Goal: Task Accomplishment & Management: Manage account settings

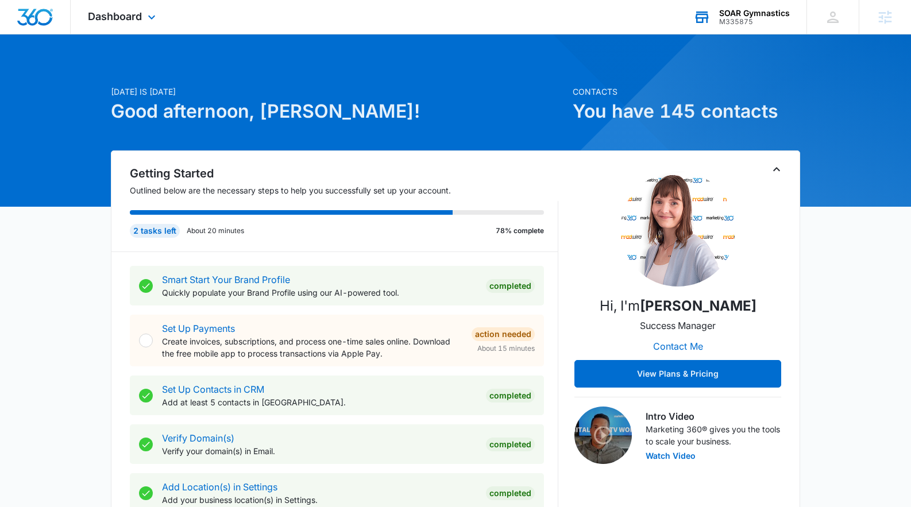
click at [771, 20] on div "M335875" at bounding box center [754, 22] width 71 height 8
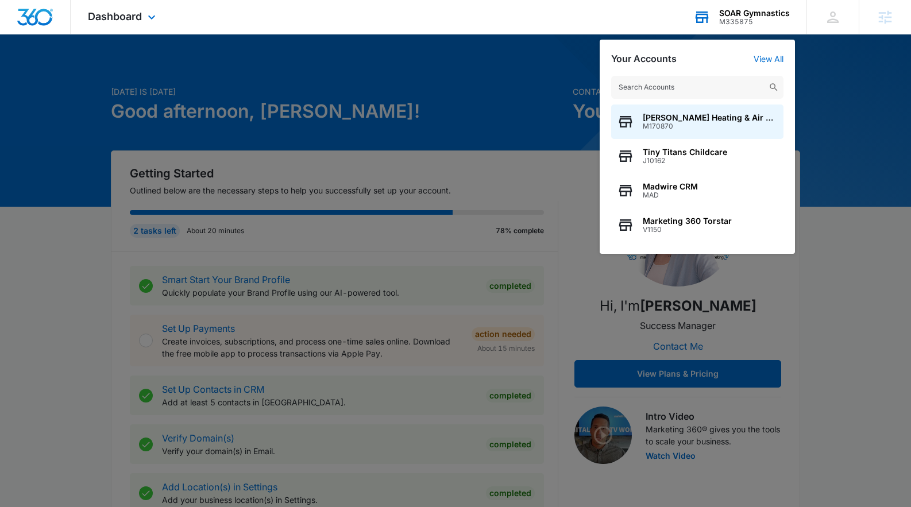
click at [660, 89] on input "text" at bounding box center [697, 87] width 172 height 23
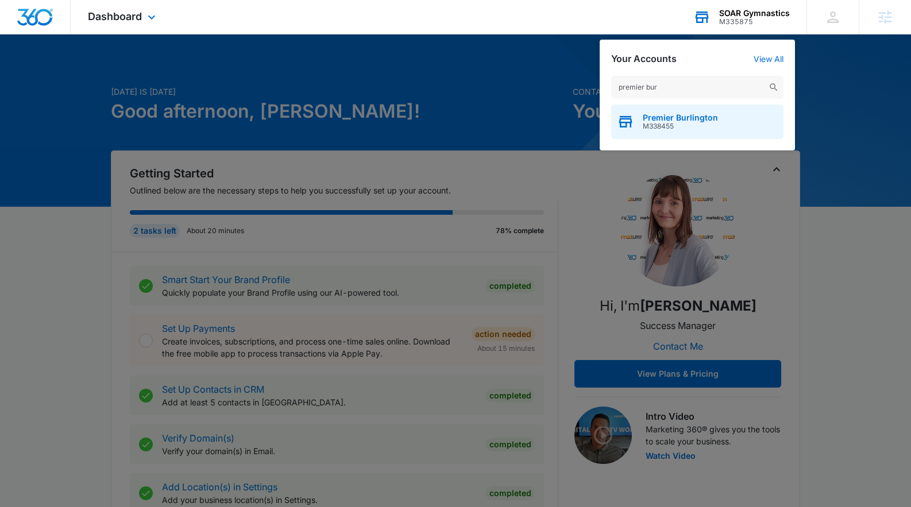
type input "premier bur"
click at [682, 125] on span "M338455" at bounding box center [680, 126] width 75 height 8
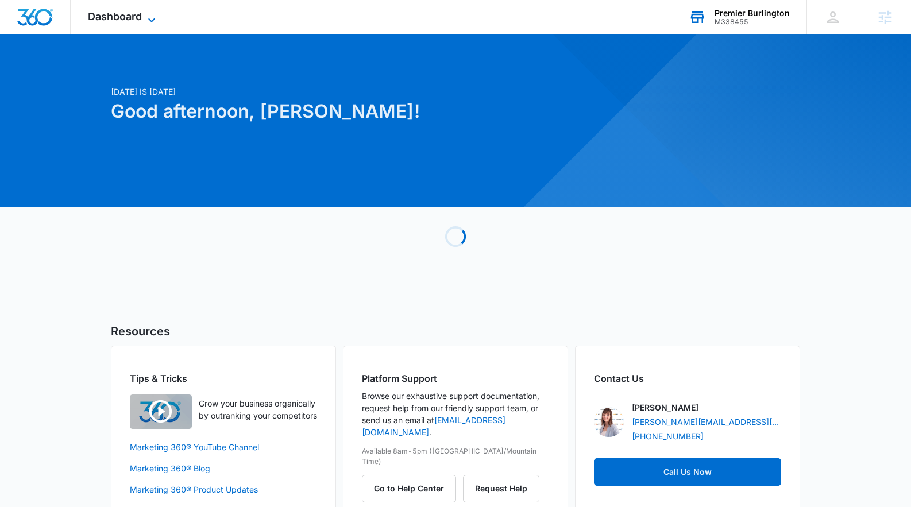
click at [134, 13] on span "Dashboard" at bounding box center [115, 16] width 54 height 12
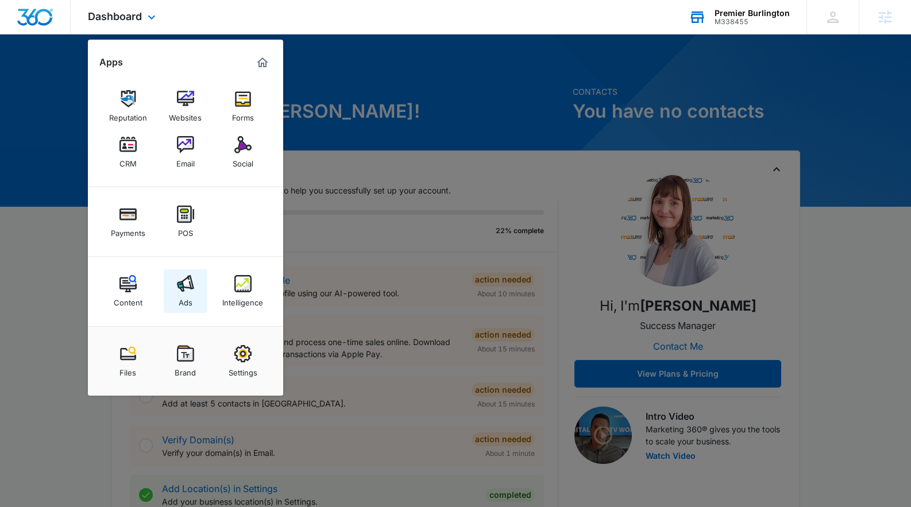
click at [182, 283] on img at bounding box center [185, 283] width 17 height 17
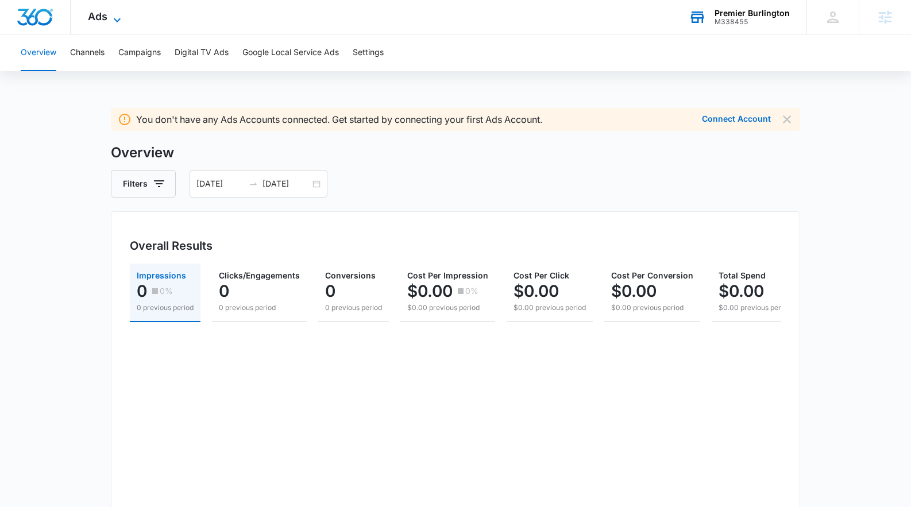
click at [118, 14] on icon at bounding box center [117, 20] width 14 height 14
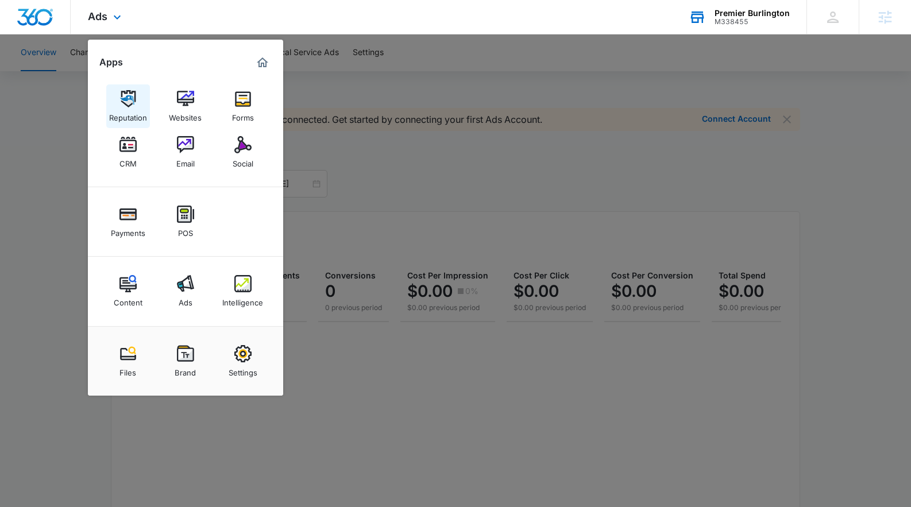
click at [123, 94] on img at bounding box center [127, 98] width 17 height 17
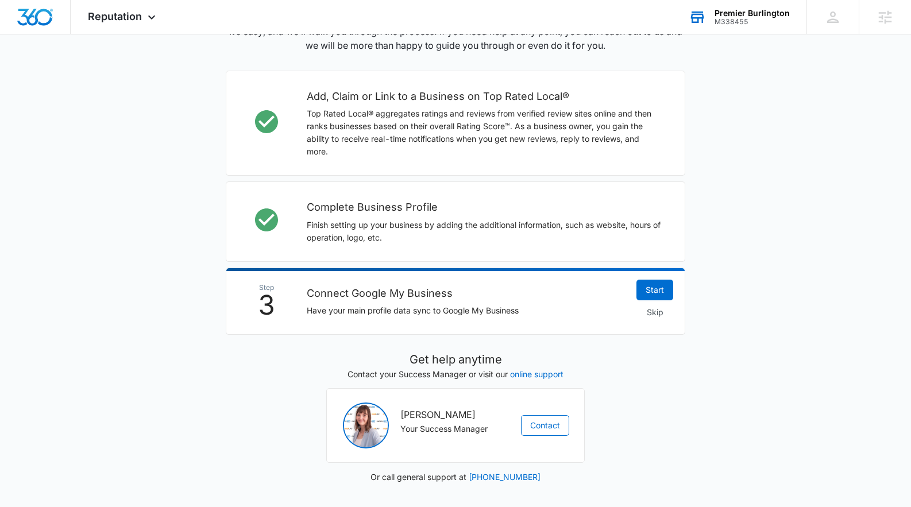
scroll to position [312, 0]
click at [665, 291] on link "Start" at bounding box center [654, 288] width 37 height 21
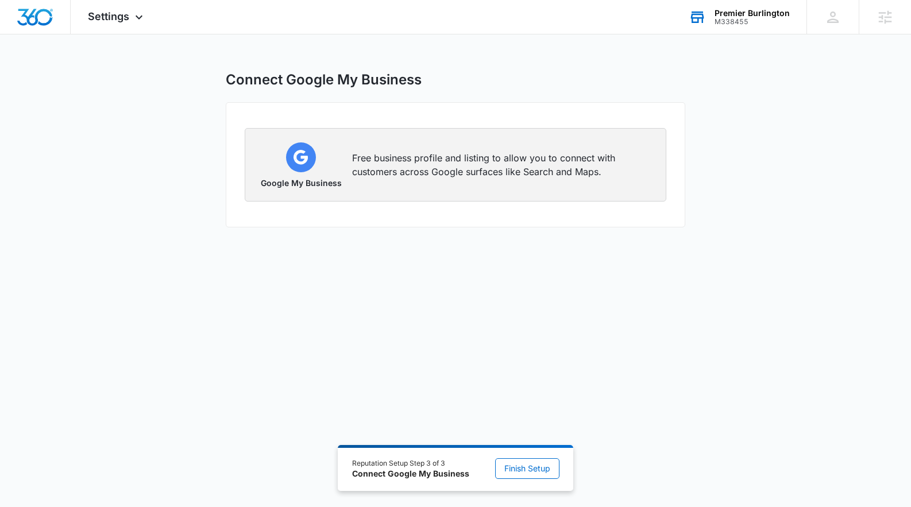
click at [477, 177] on p "Free business profile and listing to allow you to connect with customers across…" at bounding box center [502, 165] width 300 height 28
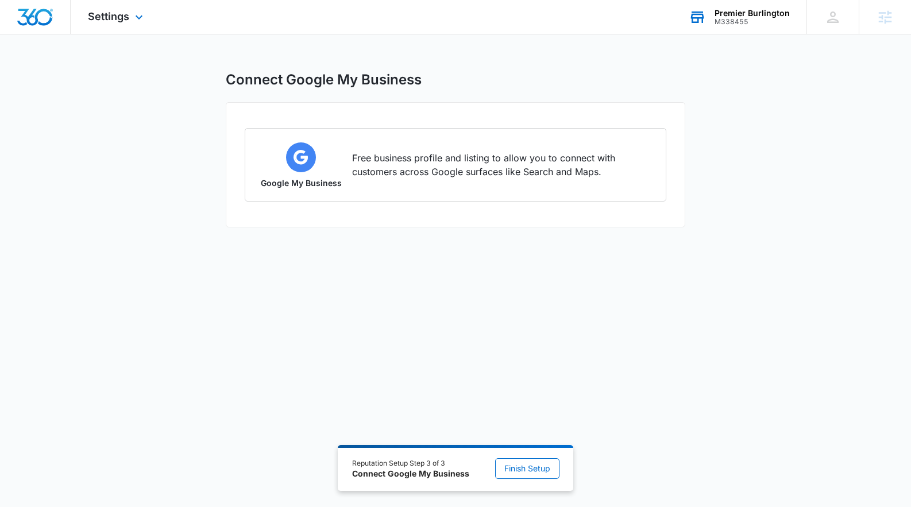
click at [737, 13] on div "Premier Burlington" at bounding box center [751, 13] width 75 height 9
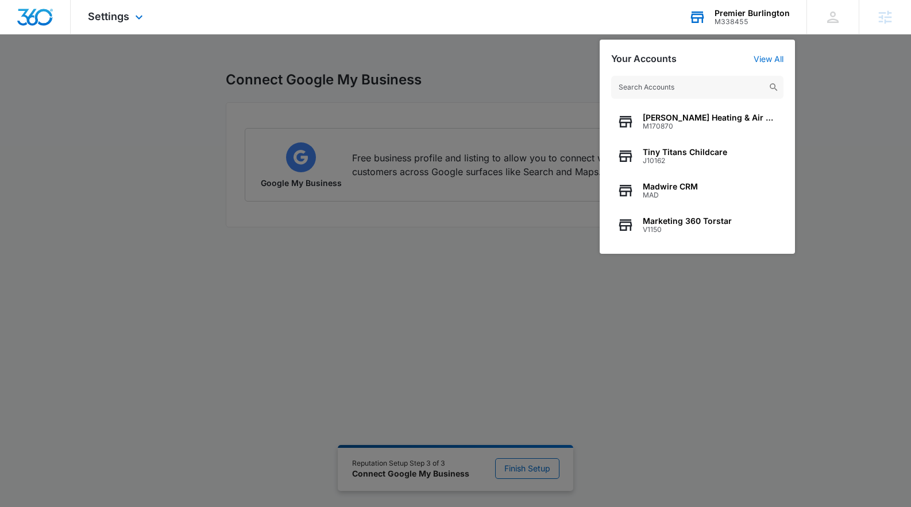
click at [654, 83] on input "text" at bounding box center [697, 87] width 172 height 23
click at [652, 88] on input "text" at bounding box center [697, 87] width 172 height 23
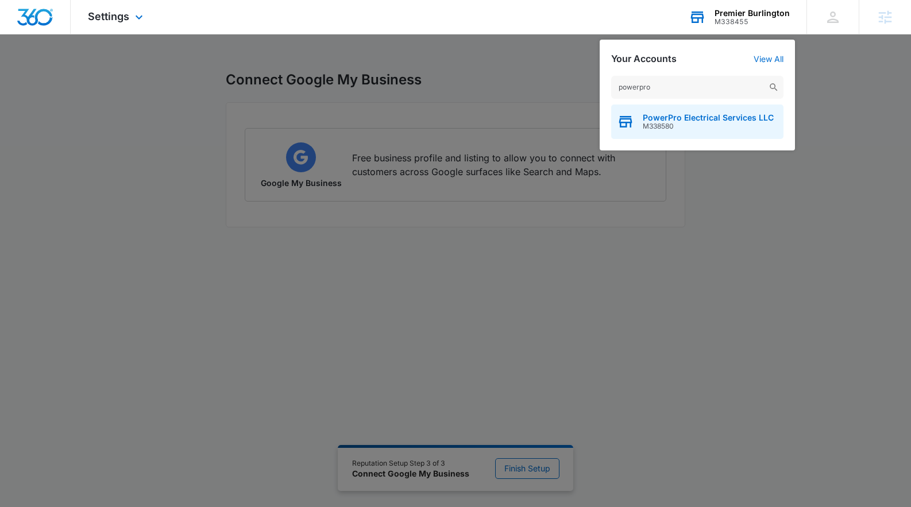
type input "powerpro"
click at [690, 122] on span "M338580" at bounding box center [708, 126] width 131 height 8
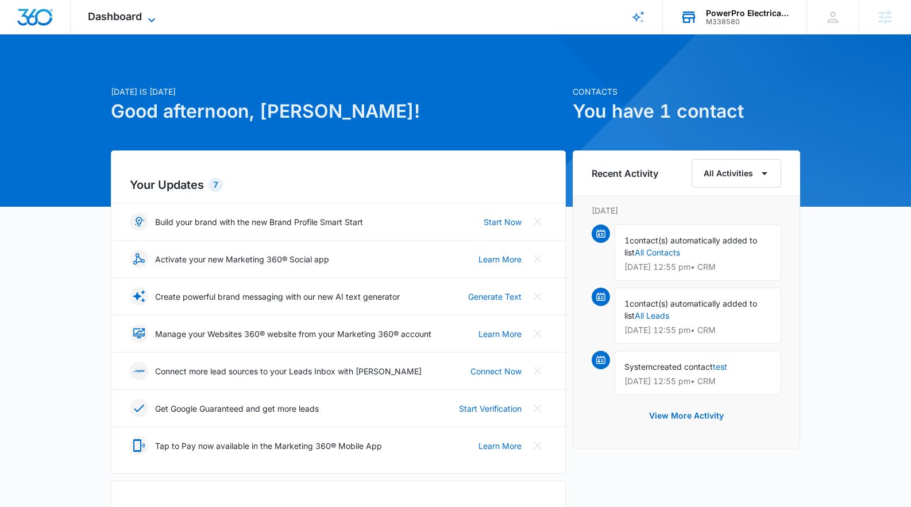
click at [108, 21] on span "Dashboard" at bounding box center [115, 16] width 54 height 12
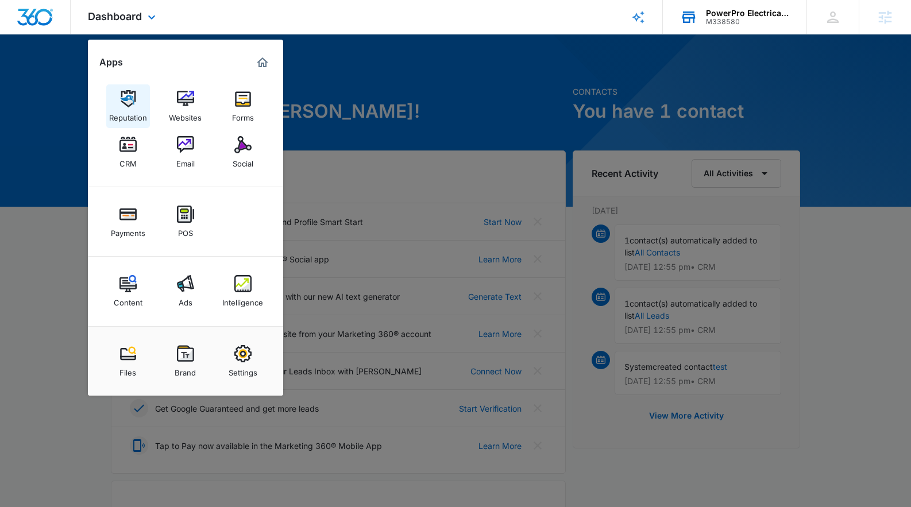
click at [126, 106] on img at bounding box center [127, 98] width 17 height 17
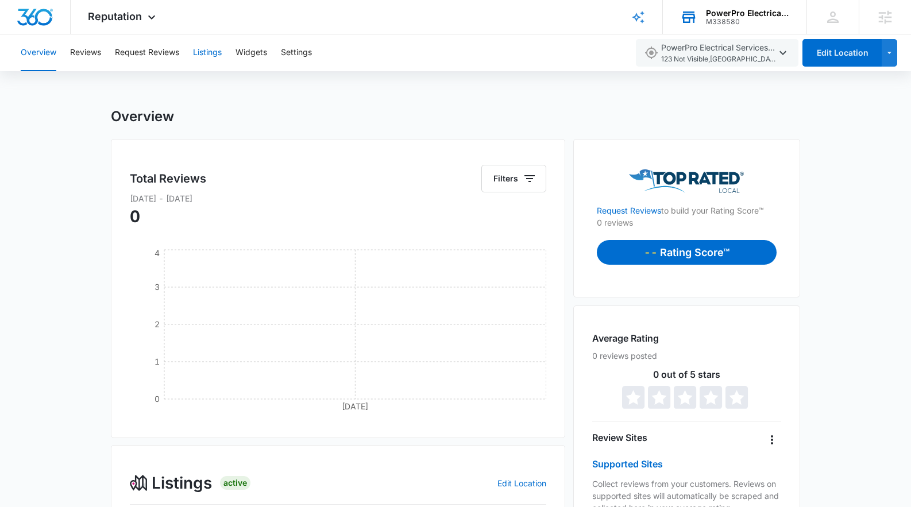
drag, startPoint x: 201, startPoint y: 59, endPoint x: 207, endPoint y: 60, distance: 6.5
click at [207, 60] on button "Listings" at bounding box center [207, 52] width 29 height 37
